Goal: Task Accomplishment & Management: Complete application form

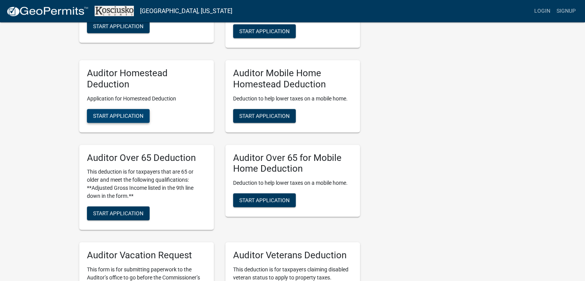
scroll to position [461, 0]
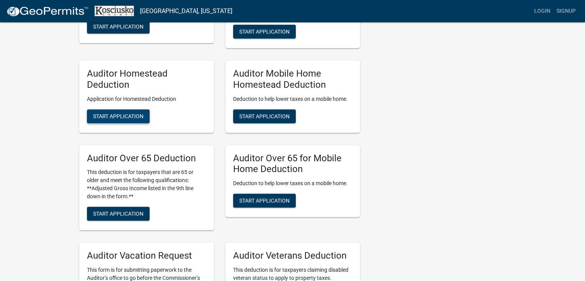
click at [119, 113] on span "Start Application" at bounding box center [118, 116] width 50 height 6
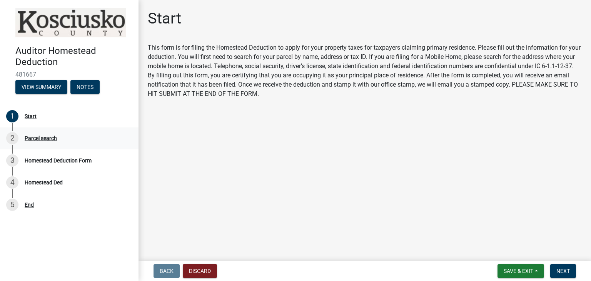
click at [33, 138] on div "Parcel search" at bounding box center [41, 137] width 32 height 5
click at [32, 138] on div "Parcel search" at bounding box center [41, 137] width 32 height 5
click at [558, 272] on span "Next" at bounding box center [562, 271] width 13 height 6
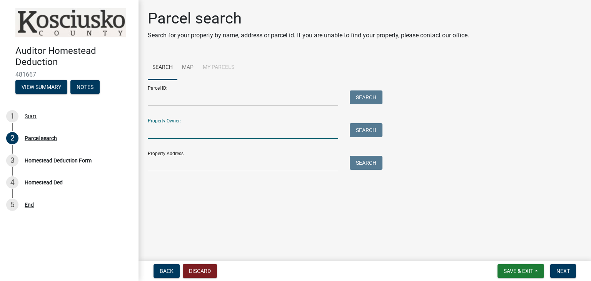
click at [189, 134] on input "Property Owner:" at bounding box center [243, 131] width 190 height 16
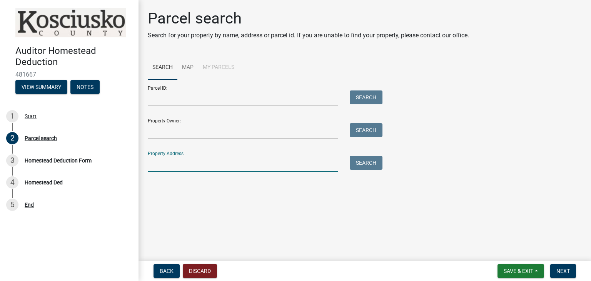
click at [207, 162] on input "Property Address:" at bounding box center [243, 164] width 190 height 16
click at [365, 162] on button "Search" at bounding box center [366, 163] width 33 height 14
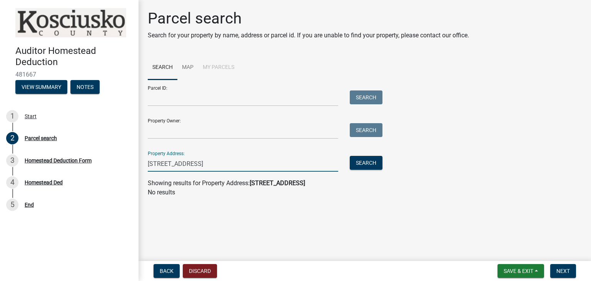
click at [194, 163] on input "[STREET_ADDRESS]" at bounding box center [243, 164] width 190 height 16
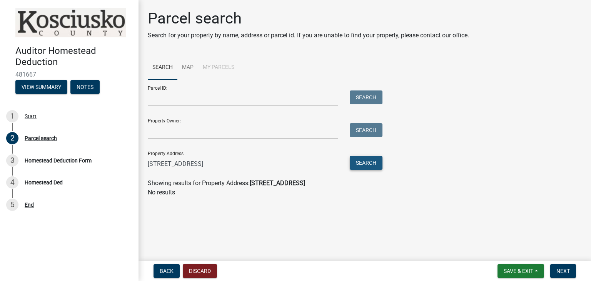
click at [365, 165] on button "Search" at bounding box center [366, 163] width 33 height 14
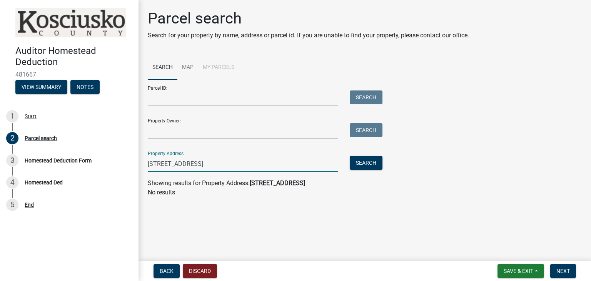
drag, startPoint x: 205, startPoint y: 163, endPoint x: 263, endPoint y: 164, distance: 58.5
click at [263, 164] on input "[STREET_ADDRESS]" at bounding box center [243, 164] width 190 height 16
type input "[STREET_ADDRESS]"
click at [365, 162] on button "Search" at bounding box center [366, 163] width 33 height 14
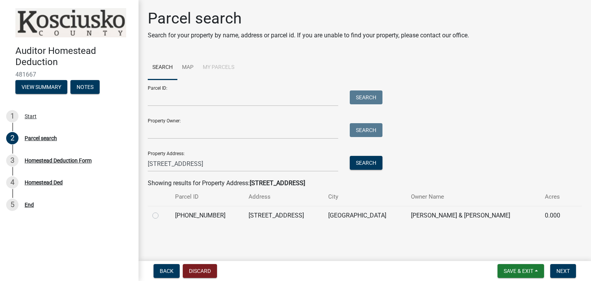
click at [162, 211] on label at bounding box center [162, 211] width 0 height 0
click at [162, 216] on input "radio" at bounding box center [164, 213] width 5 height 5
radio input "true"
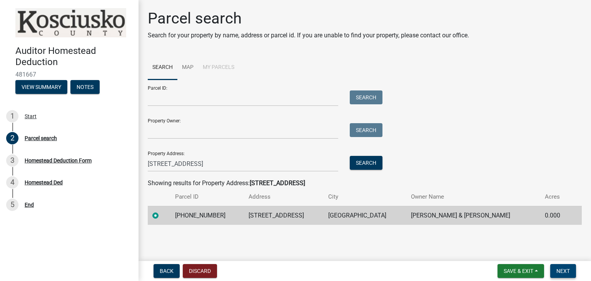
click at [563, 268] on span "Next" at bounding box center [562, 271] width 13 height 6
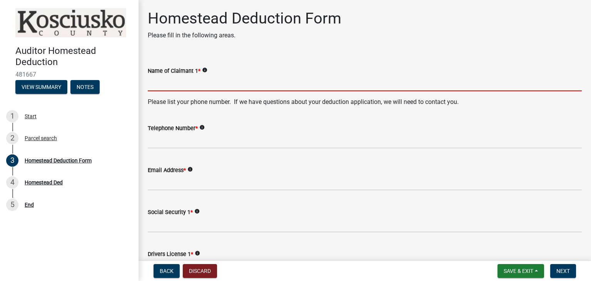
click at [180, 85] on input "Name of Claimant 1 *" at bounding box center [365, 83] width 434 height 16
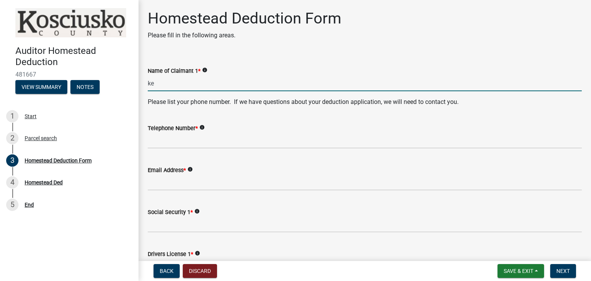
type input "k"
type input "[PERSON_NAME]"
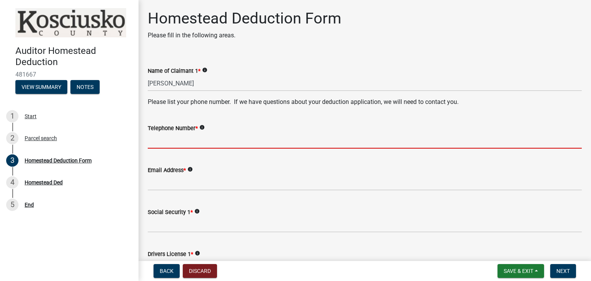
click at [197, 143] on input "Telephone Number *" at bounding box center [365, 141] width 434 height 16
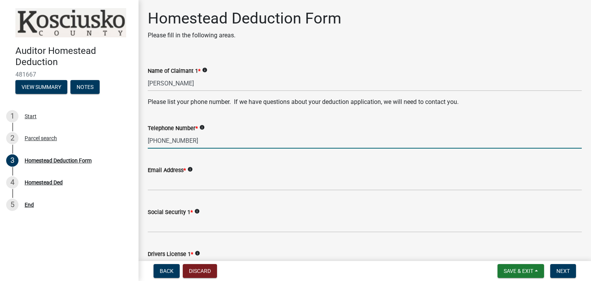
type input "[PHONE_NUMBER]"
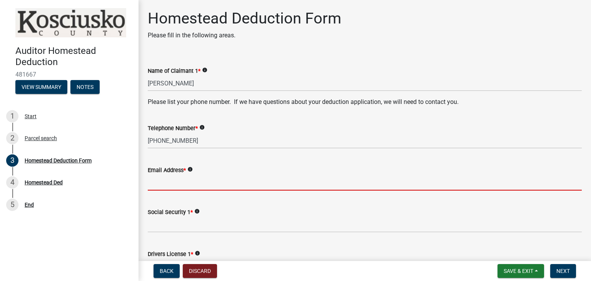
click at [169, 183] on input "Email Address *" at bounding box center [365, 183] width 434 height 16
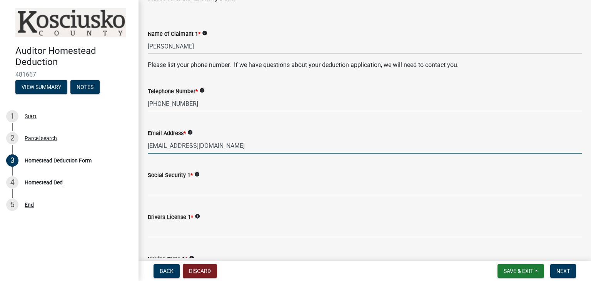
scroll to position [38, 0]
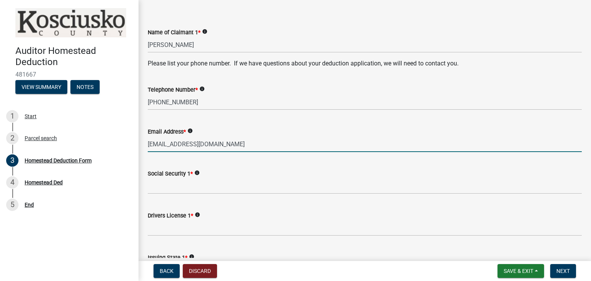
type input "[EMAIL_ADDRESS][DOMAIN_NAME]"
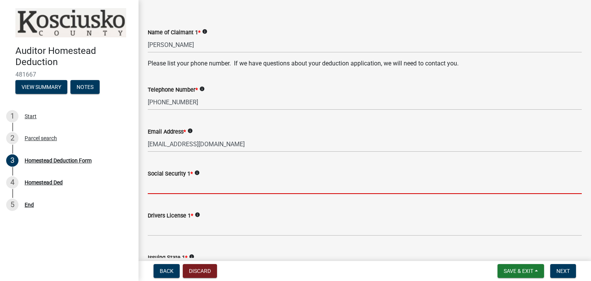
click at [190, 187] on input "Social Security 1 *" at bounding box center [365, 186] width 434 height 16
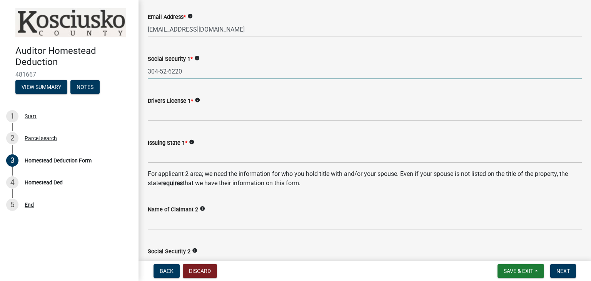
scroll to position [154, 0]
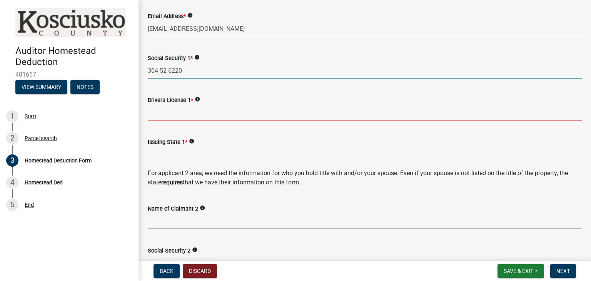
click at [178, 114] on input "Drivers License 1 *" at bounding box center [365, 113] width 434 height 16
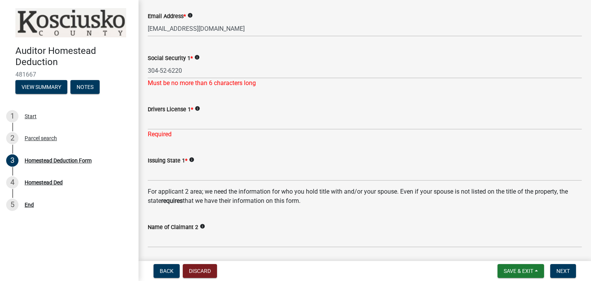
click at [197, 57] on icon "info" at bounding box center [196, 57] width 5 height 5
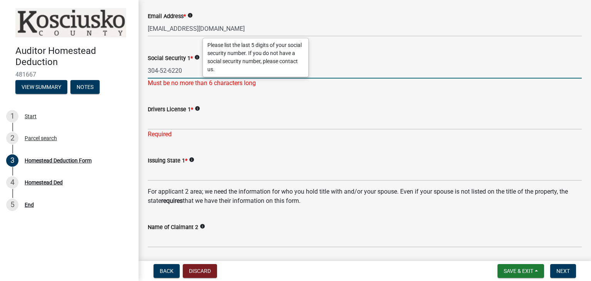
click at [162, 71] on input "304-52-6220" at bounding box center [365, 71] width 434 height 16
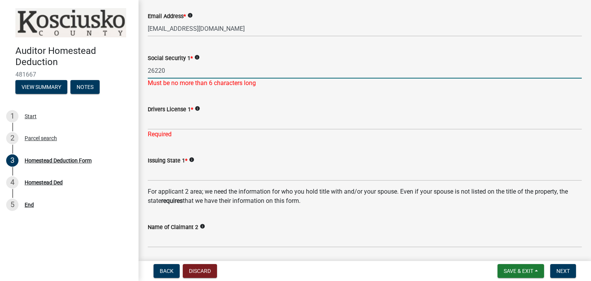
type input "26220"
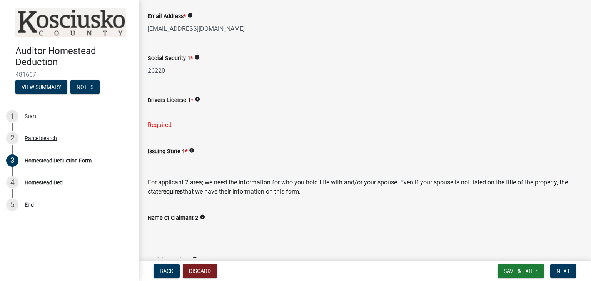
click at [169, 122] on div "Drivers License 1 * info Required" at bounding box center [365, 107] width 434 height 45
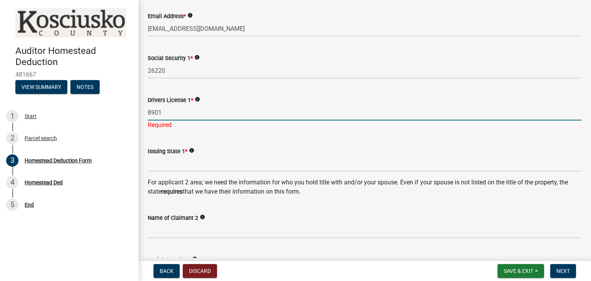
click at [197, 100] on icon "info" at bounding box center [197, 99] width 5 height 5
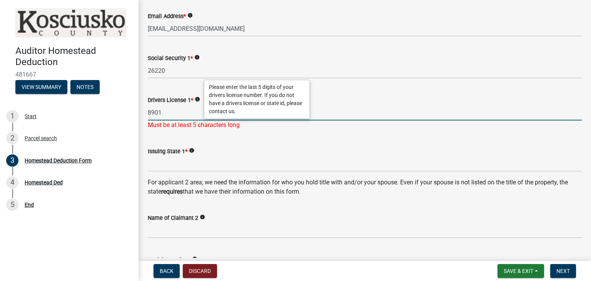
drag, startPoint x: 163, startPoint y: 114, endPoint x: 147, endPoint y: 113, distance: 15.8
click at [147, 113] on div "Drivers License 1 * info 8901 Must be at least 5 characters long" at bounding box center [364, 107] width 445 height 45
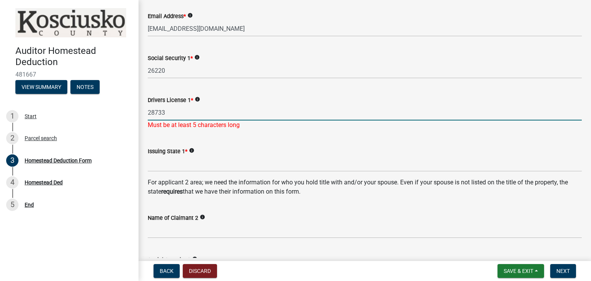
type input "28733"
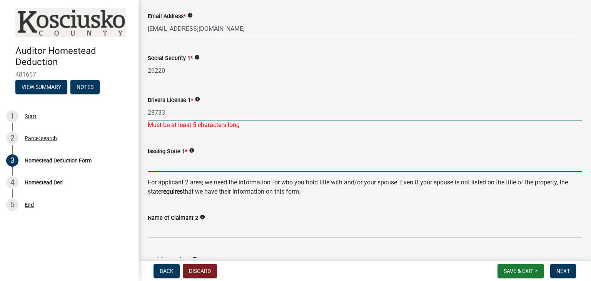
click at [178, 165] on wm-data-entity-input "Issuing State 1 * info" at bounding box center [365, 157] width 434 height 42
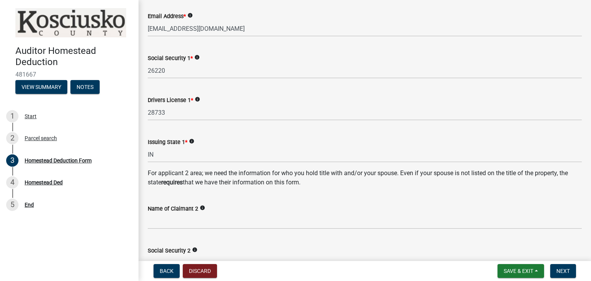
click at [191, 140] on icon "info" at bounding box center [191, 140] width 5 height 5
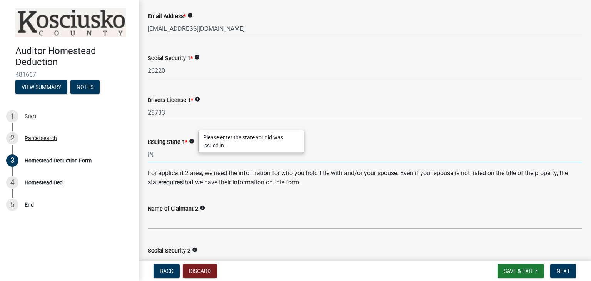
click at [168, 152] on input "IN" at bounding box center [365, 155] width 434 height 16
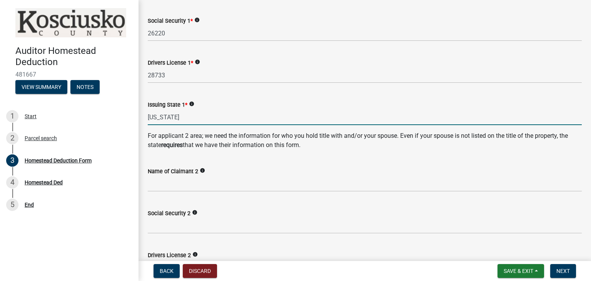
scroll to position [192, 0]
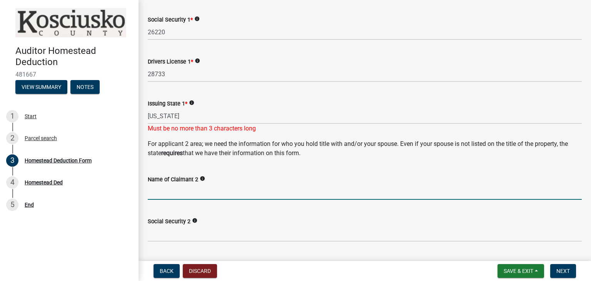
click at [186, 186] on input "Name of Claimant 2" at bounding box center [365, 192] width 434 height 16
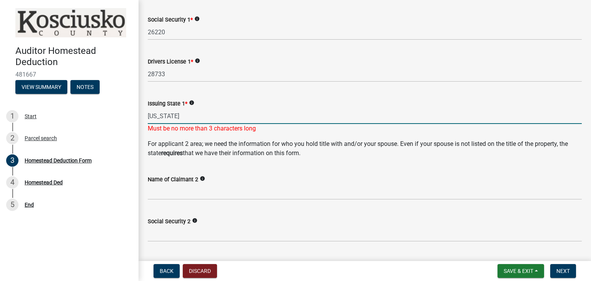
click at [174, 116] on input "[US_STATE]" at bounding box center [365, 116] width 434 height 16
type input "IND"
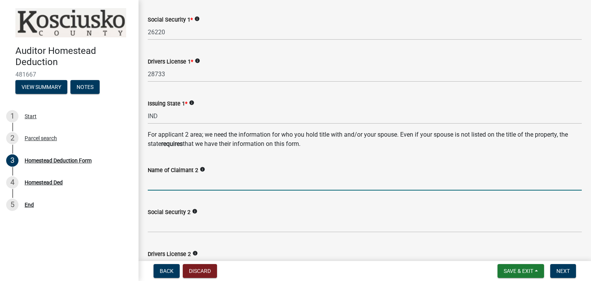
click at [204, 187] on input "Name of Claimant 2" at bounding box center [365, 183] width 434 height 16
type input "[PERSON_NAME]"
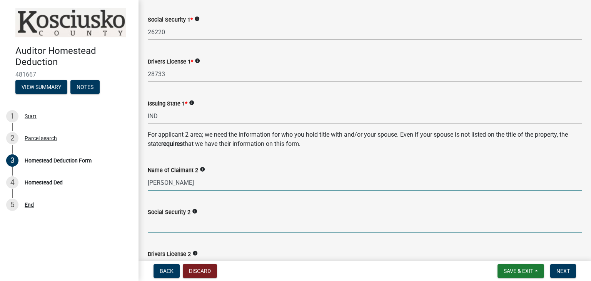
click at [185, 227] on input "Social Security 2" at bounding box center [365, 225] width 434 height 16
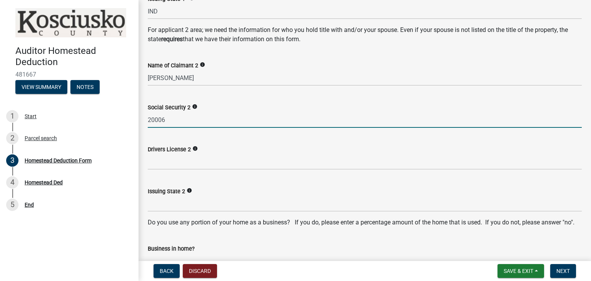
scroll to position [300, 0]
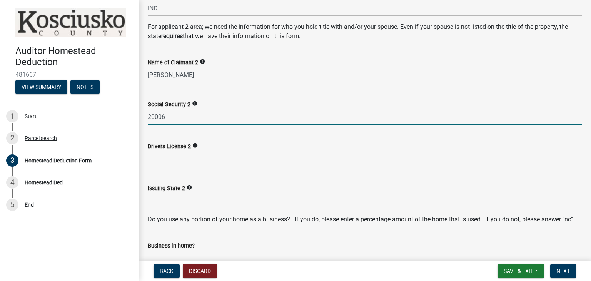
type input "20006"
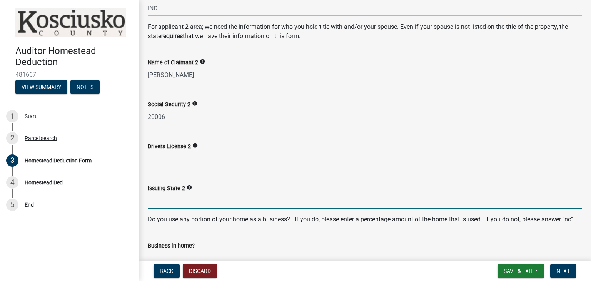
click at [160, 198] on input "Issuing State 2" at bounding box center [365, 201] width 434 height 16
type input "IN"
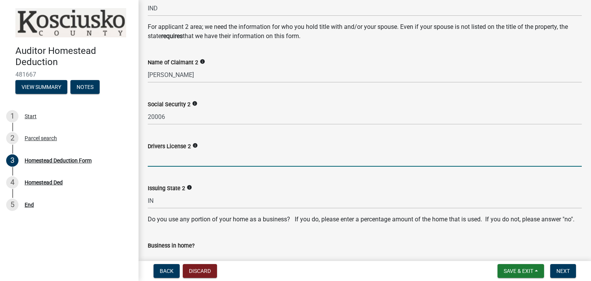
click at [155, 157] on input "Drivers License 2" at bounding box center [365, 159] width 434 height 16
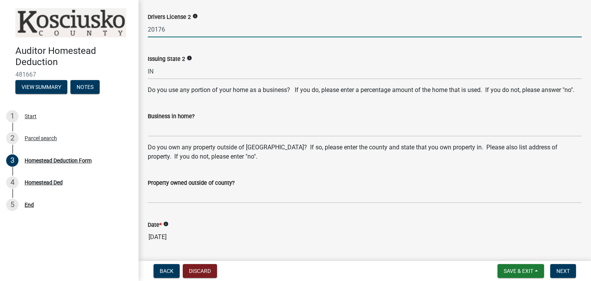
scroll to position [438, 0]
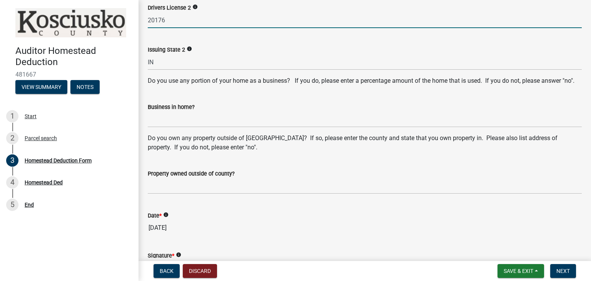
type input "20176"
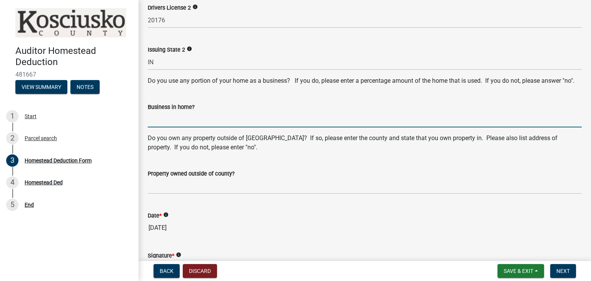
click at [157, 127] on input "Business in home?" at bounding box center [365, 120] width 434 height 16
type input "no"
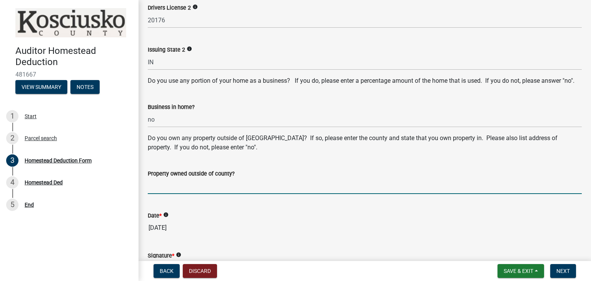
click at [158, 194] on input "Property owned outside of county?" at bounding box center [365, 186] width 434 height 16
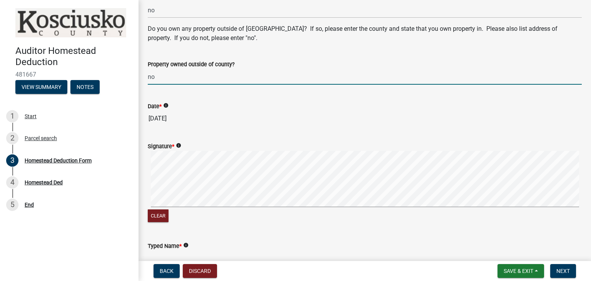
scroll to position [554, 0]
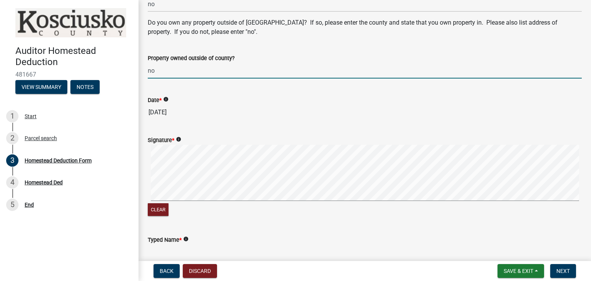
type input "no"
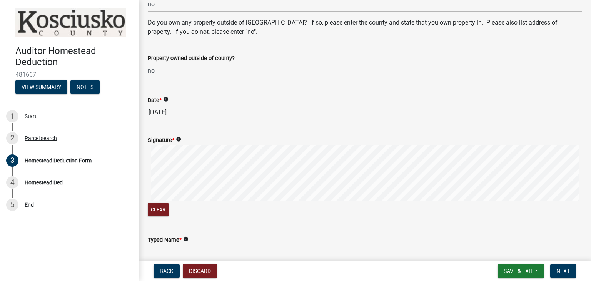
click at [178, 142] on icon "info" at bounding box center [178, 139] width 5 height 5
click at [212, 150] on div "Please sign form. The form is not valid without a signatrue." at bounding box center [237, 148] width 105 height 22
click at [160, 216] on button "Clear" at bounding box center [158, 209] width 21 height 13
click at [223, 217] on div "Clear" at bounding box center [365, 181] width 434 height 73
click at [226, 212] on div "Clear" at bounding box center [365, 181] width 434 height 73
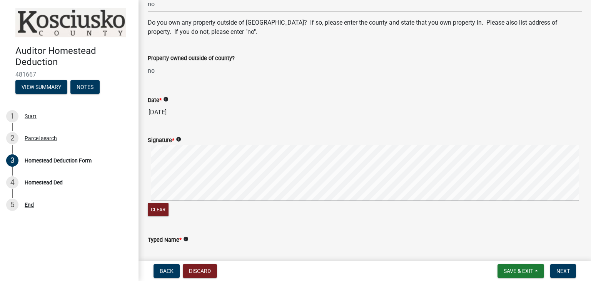
click at [238, 199] on signature-pad at bounding box center [365, 174] width 434 height 58
click at [160, 216] on button "Clear" at bounding box center [158, 209] width 21 height 13
click at [158, 216] on button "Clear" at bounding box center [158, 209] width 21 height 13
click at [511, 268] on span "Save & Exit" at bounding box center [518, 271] width 30 height 6
click at [506, 252] on button "Save & Exit" at bounding box center [513, 251] width 62 height 18
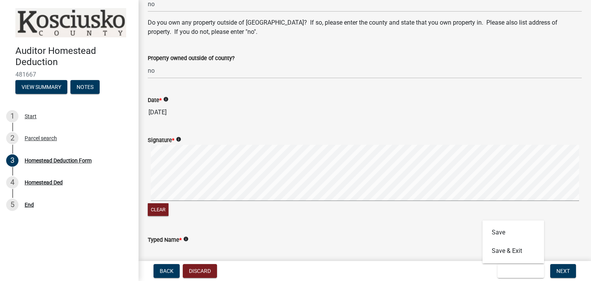
scroll to position [0, 0]
